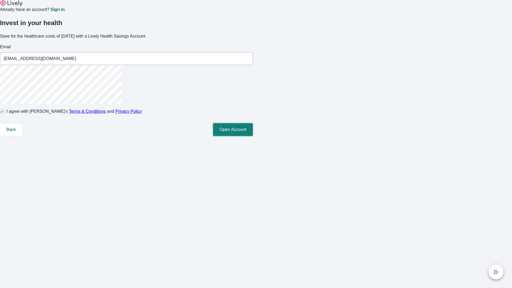
click at [253, 136] on button "Open Account" at bounding box center [233, 129] width 40 height 13
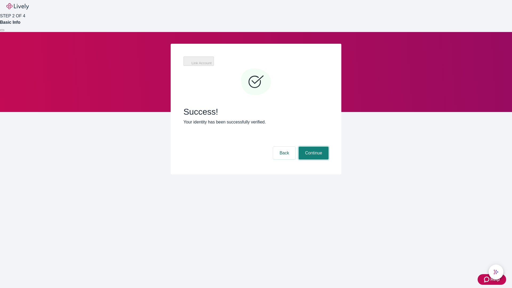
click at [313, 147] on button "Continue" at bounding box center [313, 153] width 30 height 13
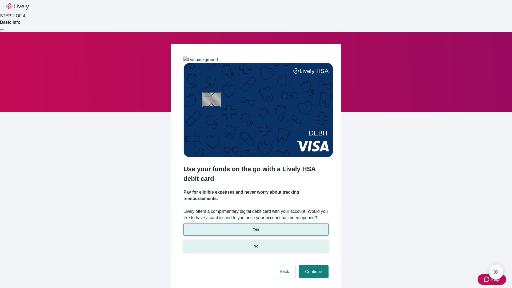
click at [256, 243] on p "No" at bounding box center [255, 246] width 5 height 6
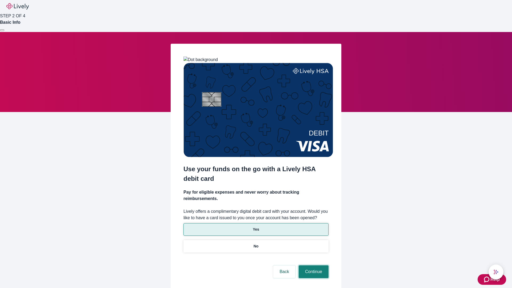
click at [313, 265] on button "Continue" at bounding box center [313, 271] width 30 height 13
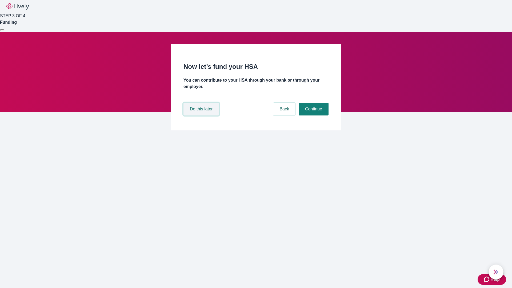
click at [202, 115] on button "Do this later" at bounding box center [200, 109] width 35 height 13
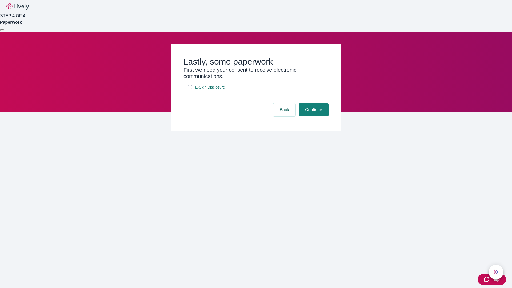
click at [190, 89] on input "E-Sign Disclosure" at bounding box center [190, 87] width 4 height 4
checkbox input "true"
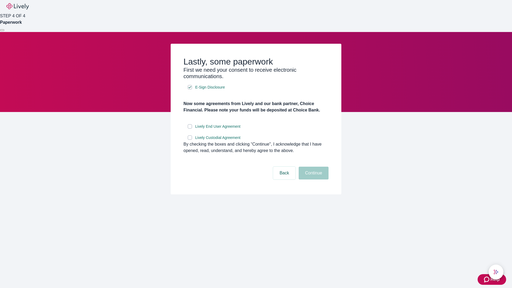
click at [190, 128] on input "Lively End User Agreement" at bounding box center [190, 126] width 4 height 4
checkbox input "true"
click at [190, 140] on input "Lively Custodial Agreement" at bounding box center [190, 137] width 4 height 4
checkbox input "true"
click at [313, 179] on button "Continue" at bounding box center [313, 173] width 30 height 13
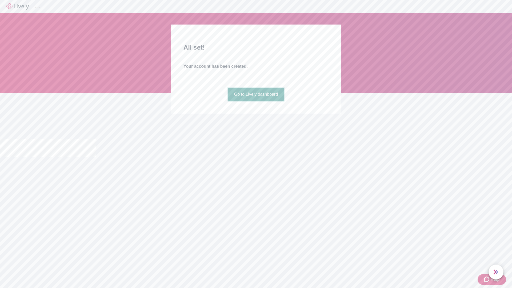
click at [256, 101] on link "Go to Lively dashboard" at bounding box center [256, 94] width 57 height 13
